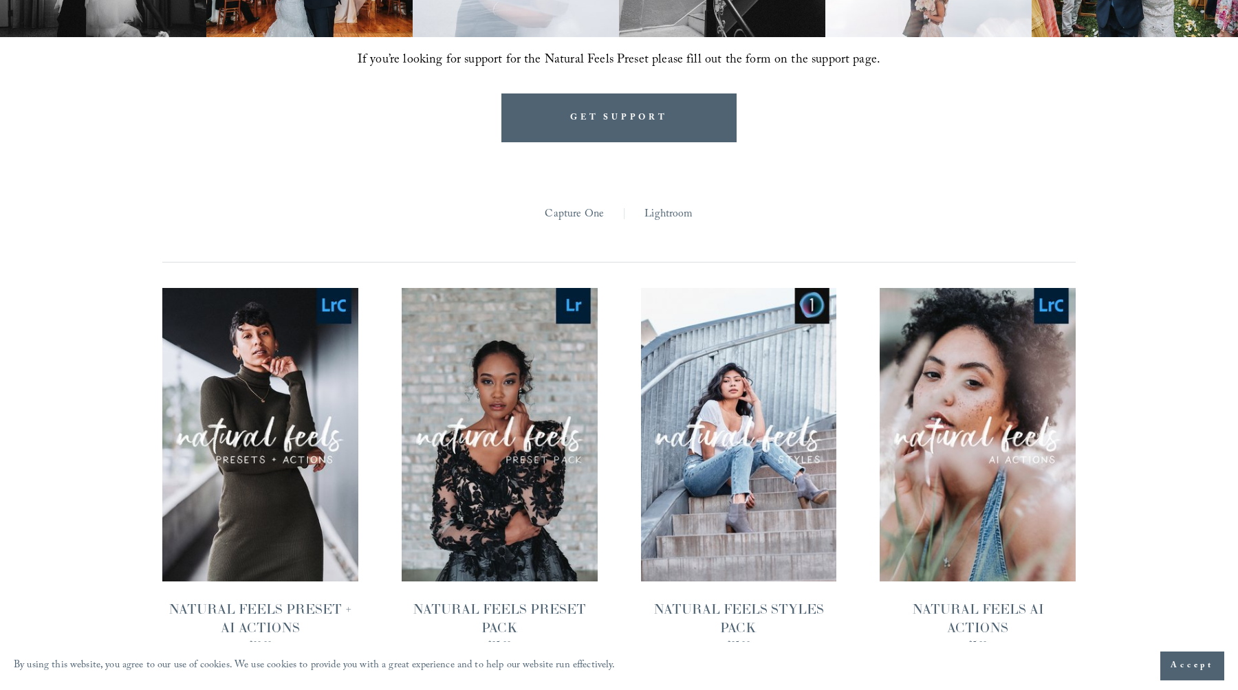
scroll to position [1225, 0]
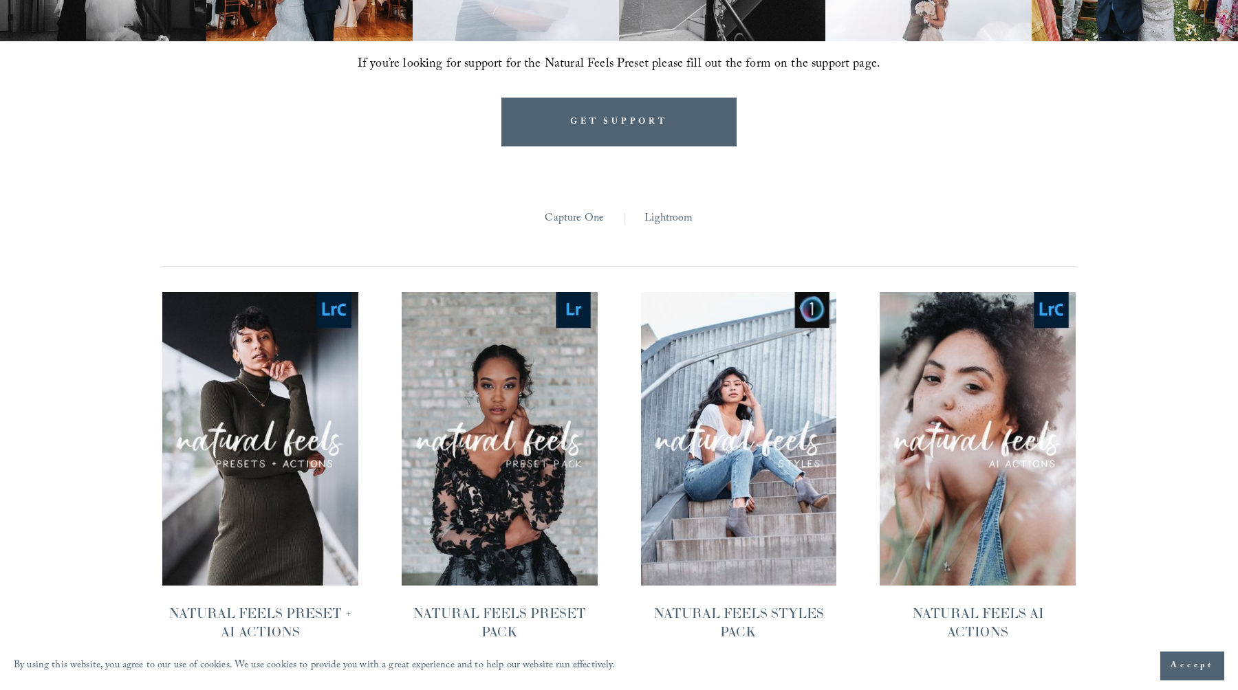
click at [660, 208] on link "Lightroom" at bounding box center [668, 218] width 48 height 21
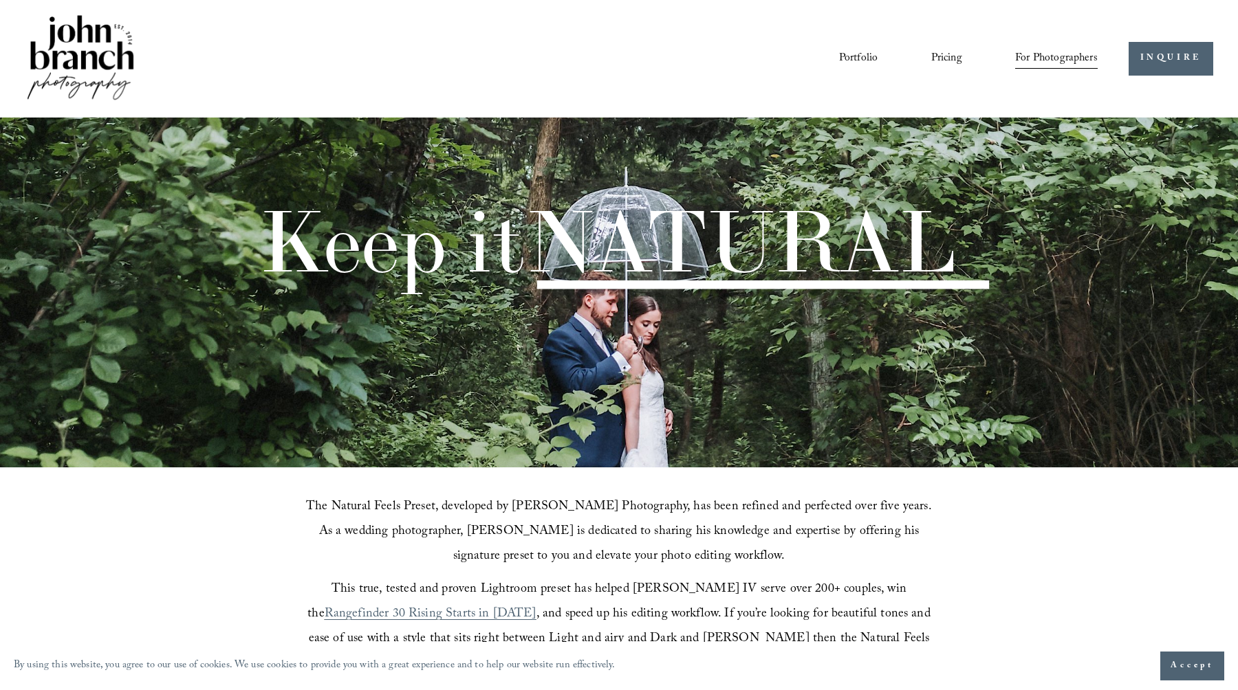
click at [957, 58] on link "Pricing" at bounding box center [946, 58] width 31 height 23
